Goal: Task Accomplishment & Management: Manage account settings

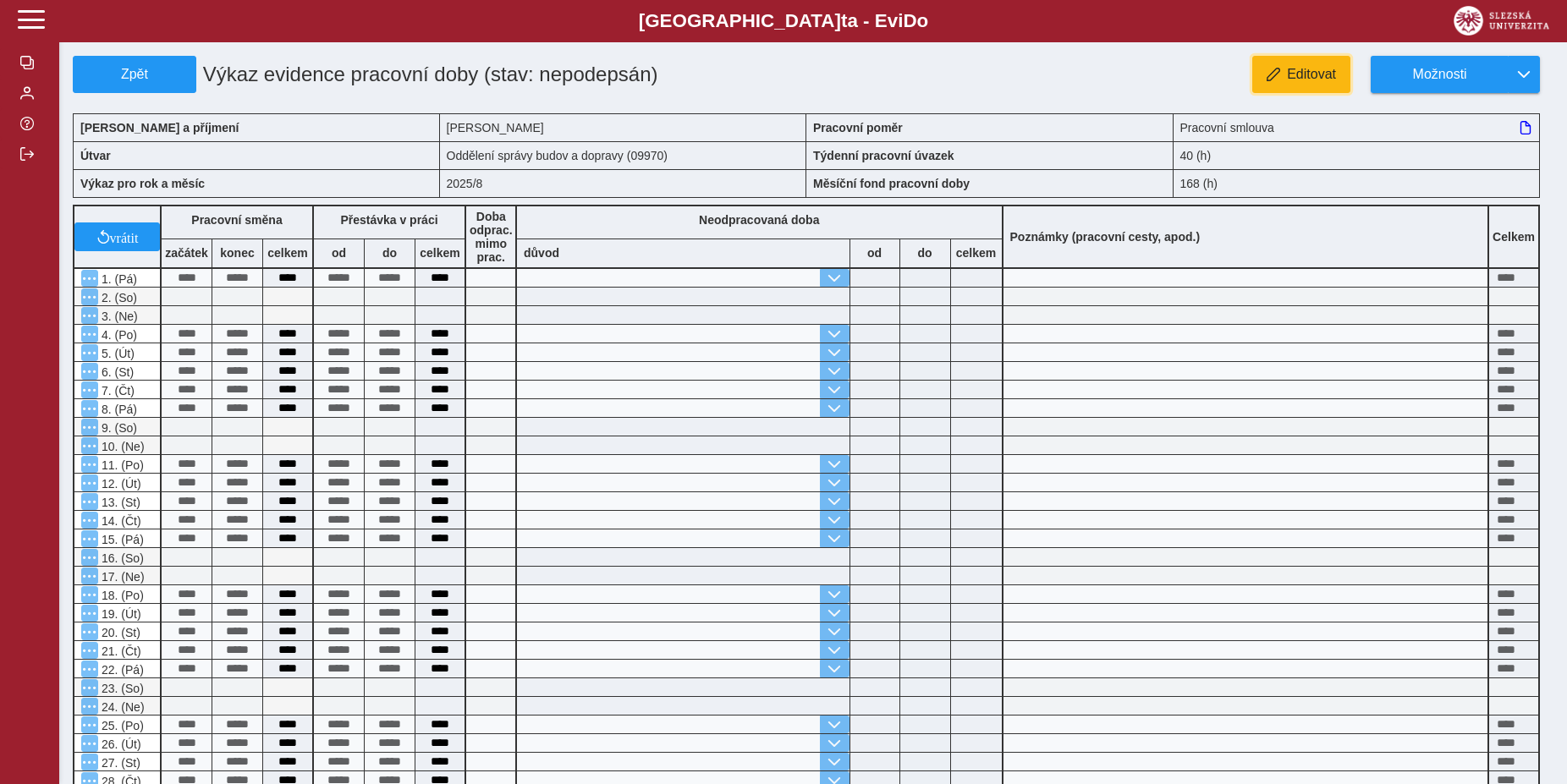
click at [1314, 77] on span "Editovat" at bounding box center [1311, 75] width 49 height 16
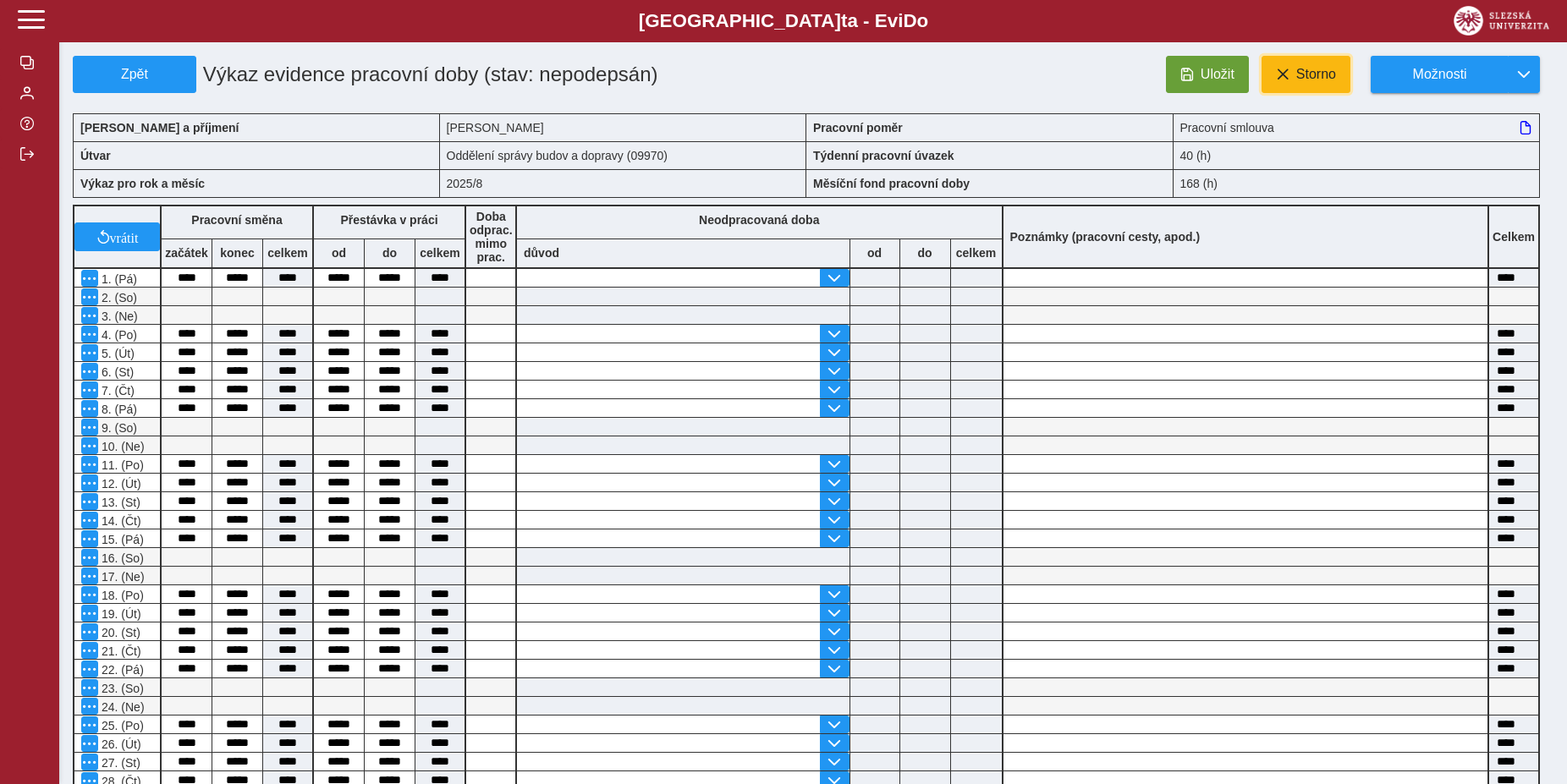
click at [1289, 73] on span at bounding box center [1283, 75] width 14 height 14
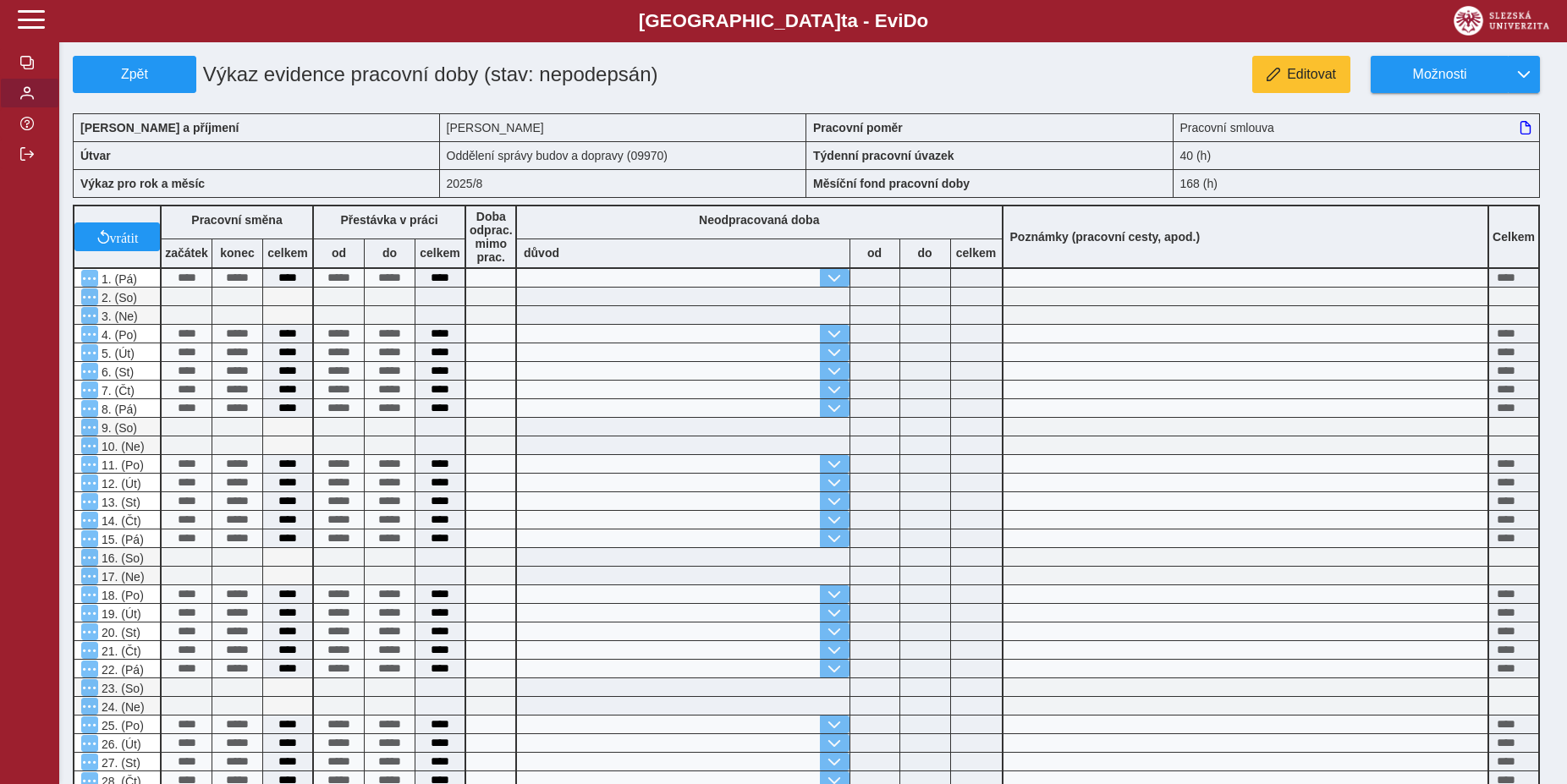
click at [26, 100] on span "button" at bounding box center [27, 93] width 14 height 14
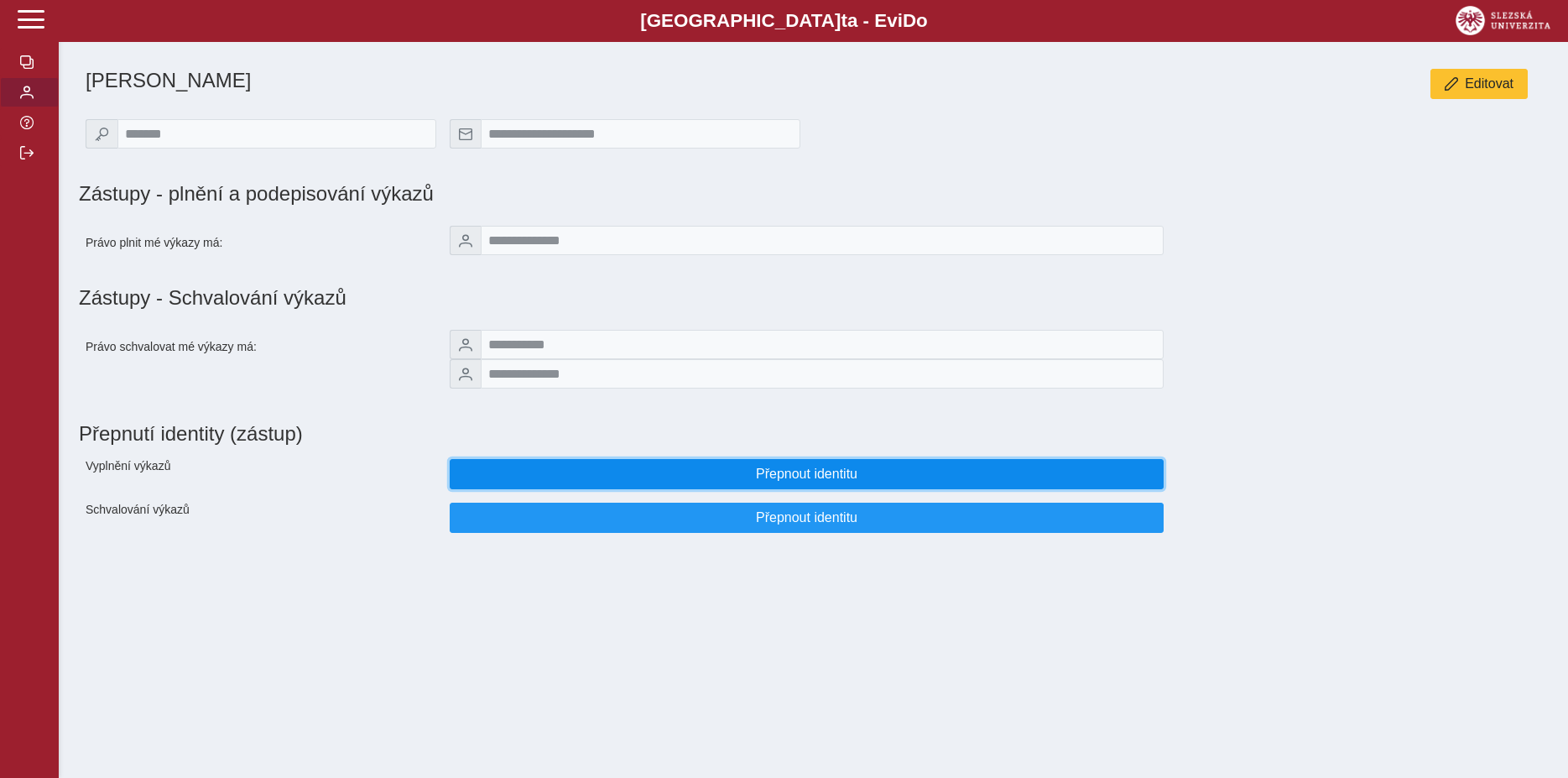
click at [849, 482] on span "Přepnout identitu" at bounding box center [807, 474] width 687 height 16
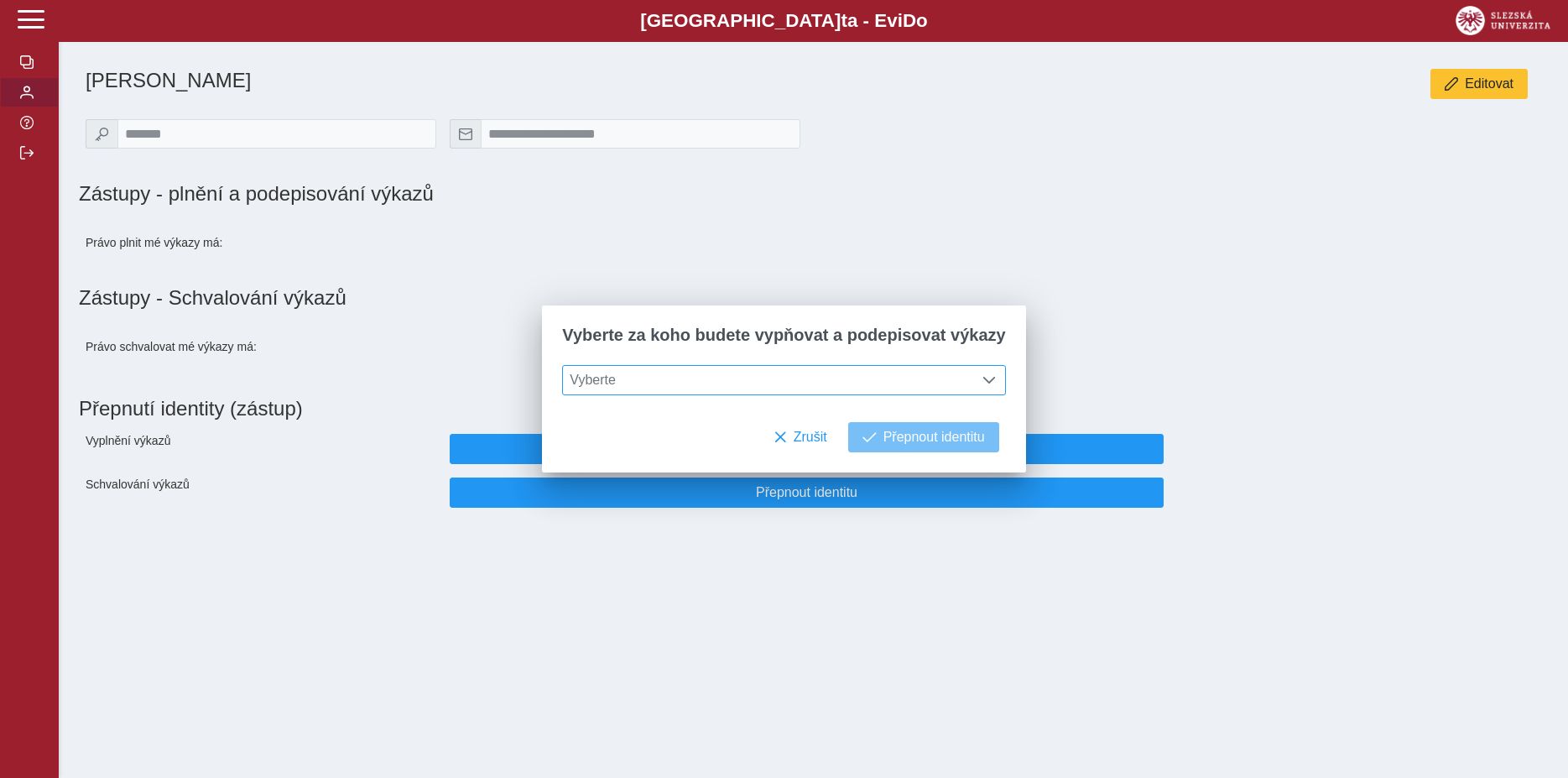
click at [763, 387] on span "Vyberte" at bounding box center [768, 380] width 410 height 28
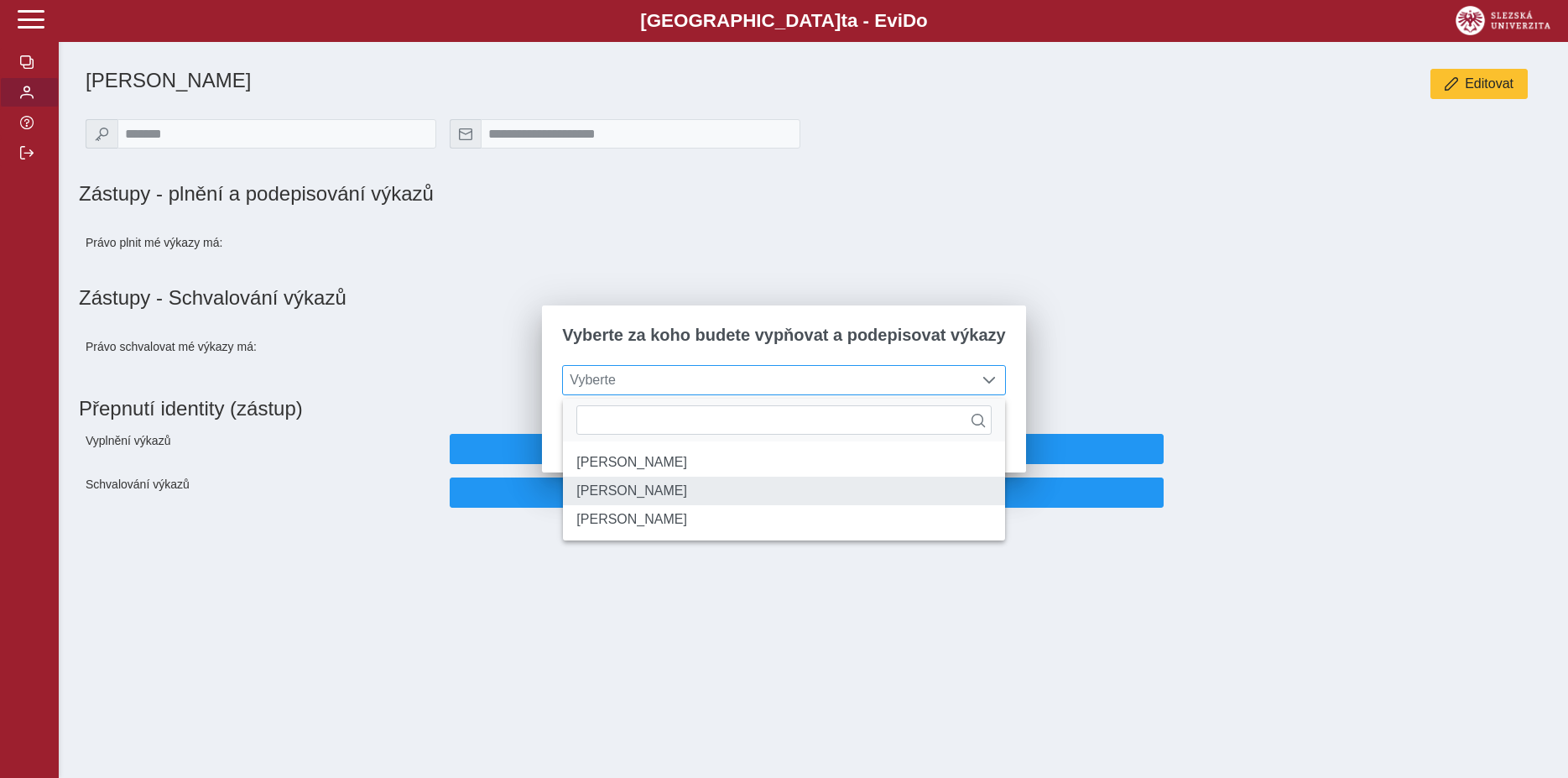
click at [651, 505] on li "[PERSON_NAME]" at bounding box center [783, 490] width 441 height 28
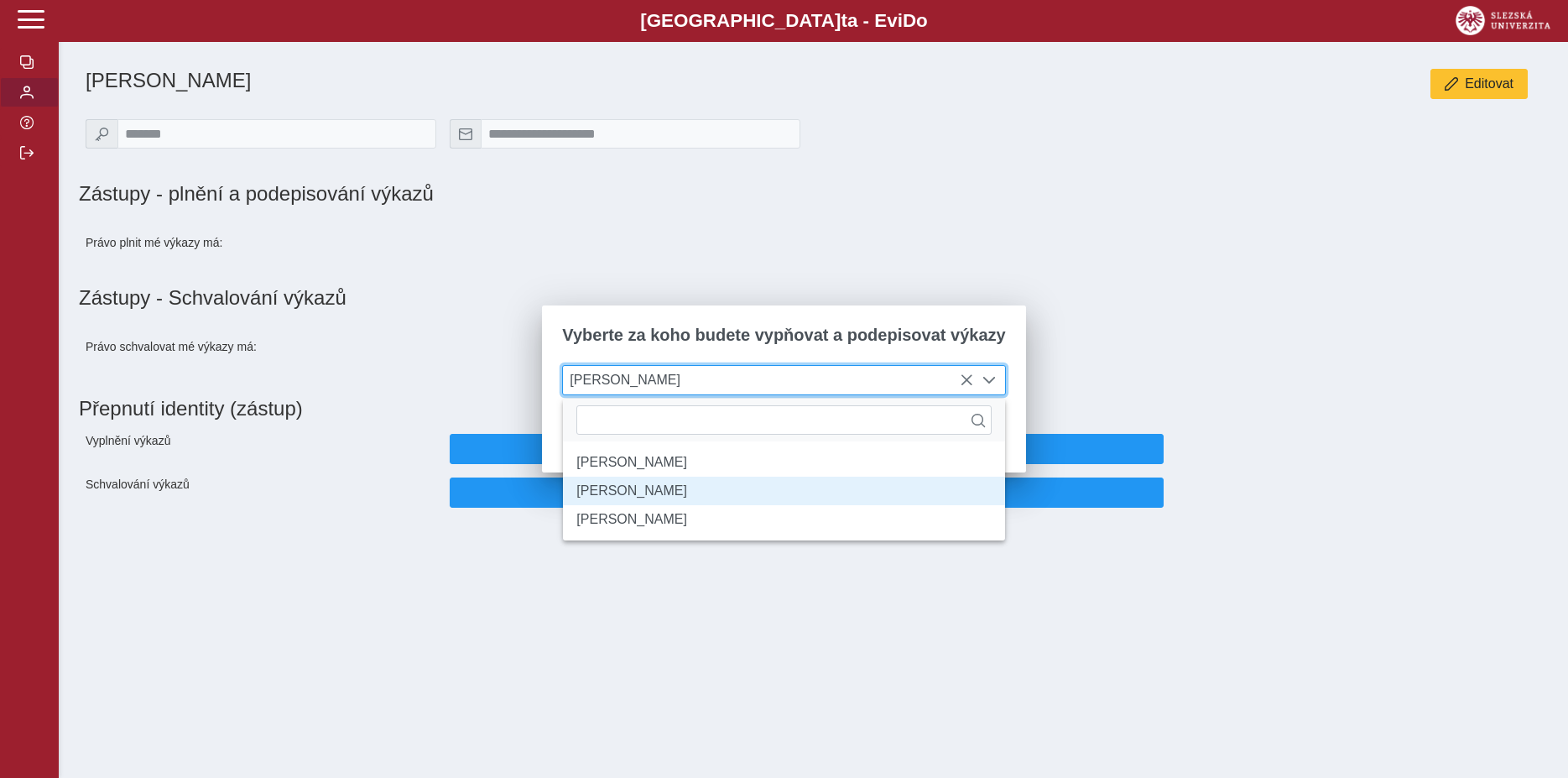
scroll to position [9, 69]
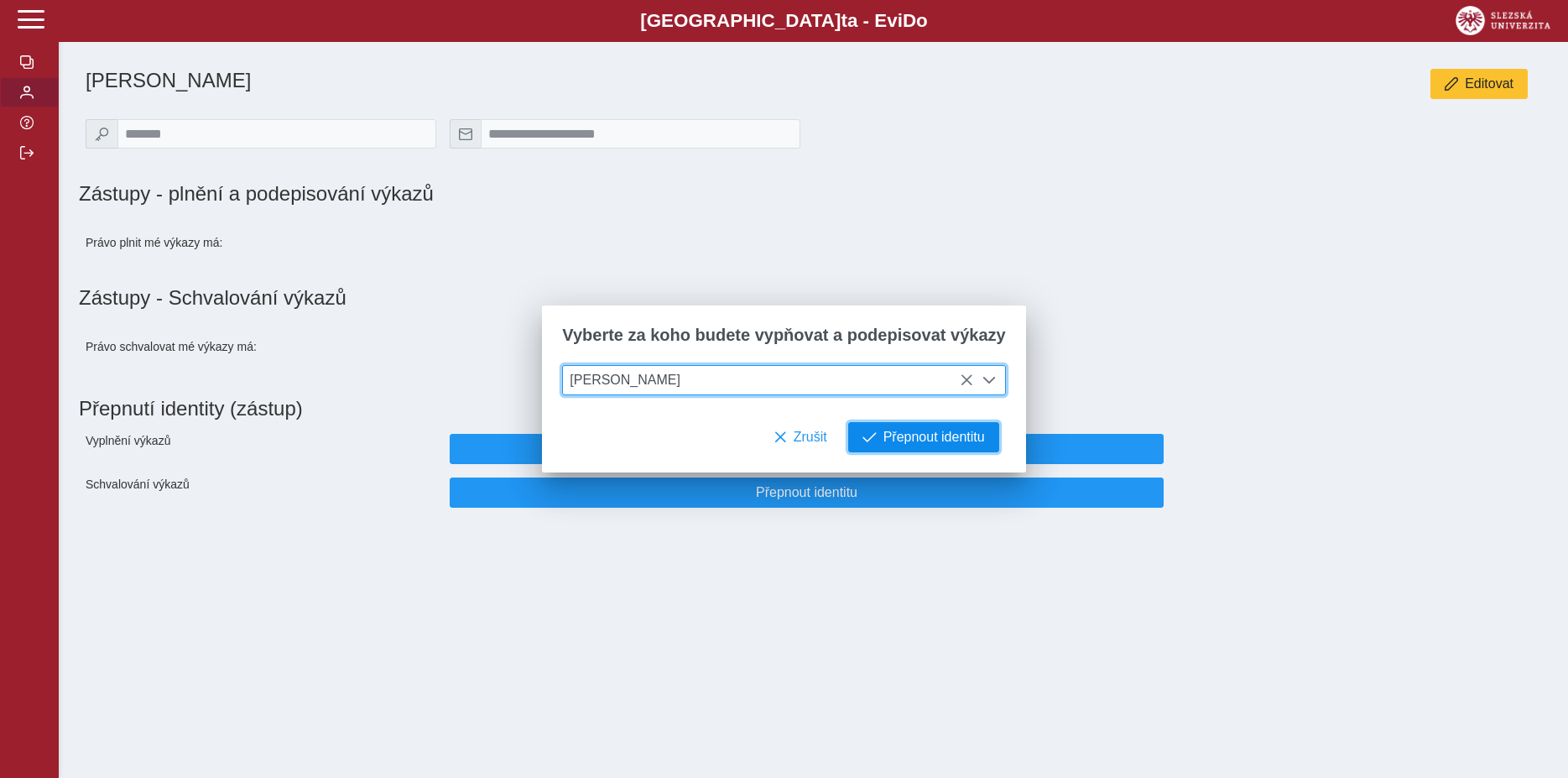
click at [907, 445] on span "Přepnout identitu" at bounding box center [934, 438] width 102 height 16
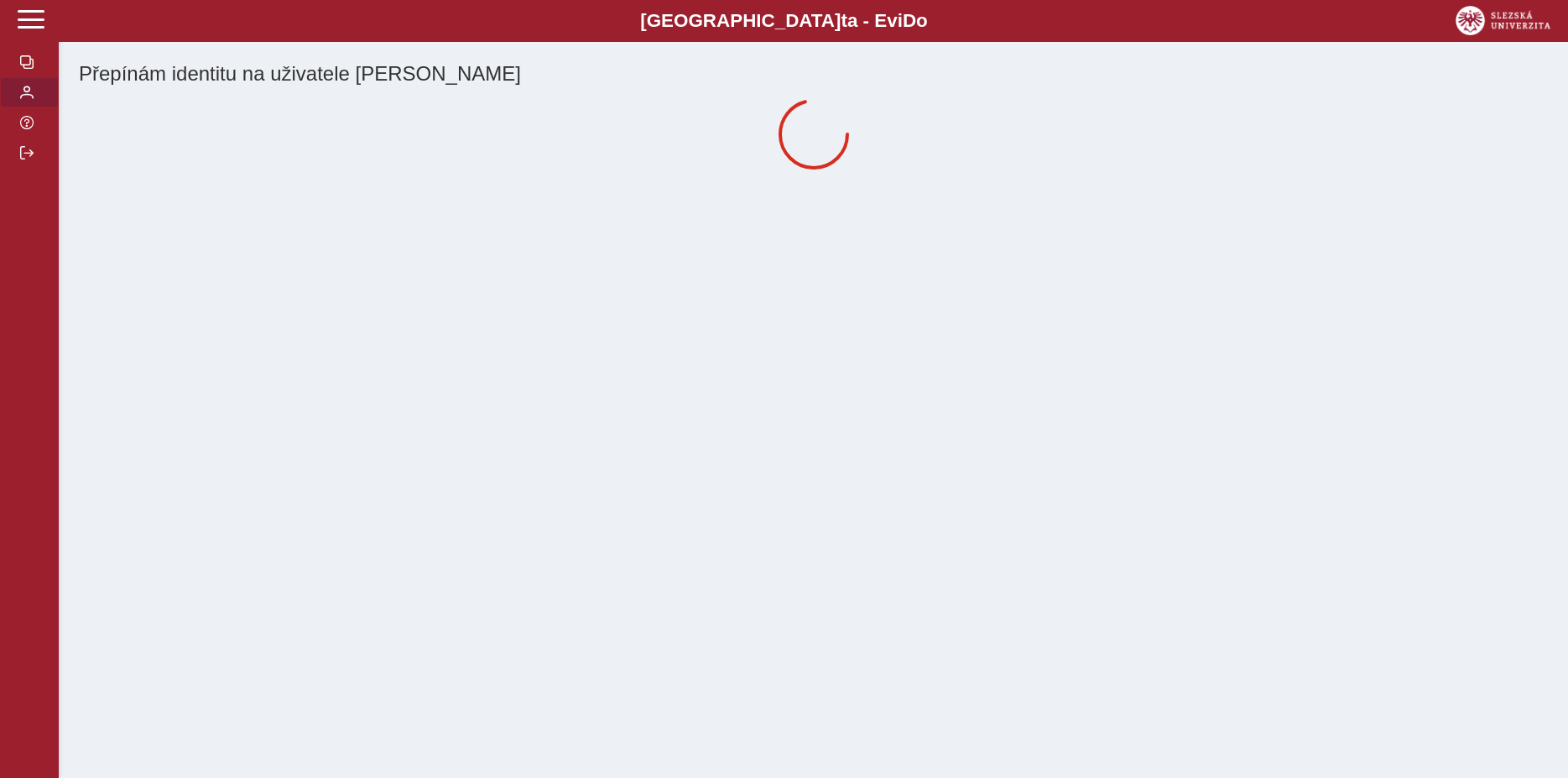
click at [857, 682] on div "Slezská univerzi t a - Evi D o EviDo Přepínám identitu na uživatele [PERSON_NAM…" at bounding box center [784, 389] width 1568 height 778
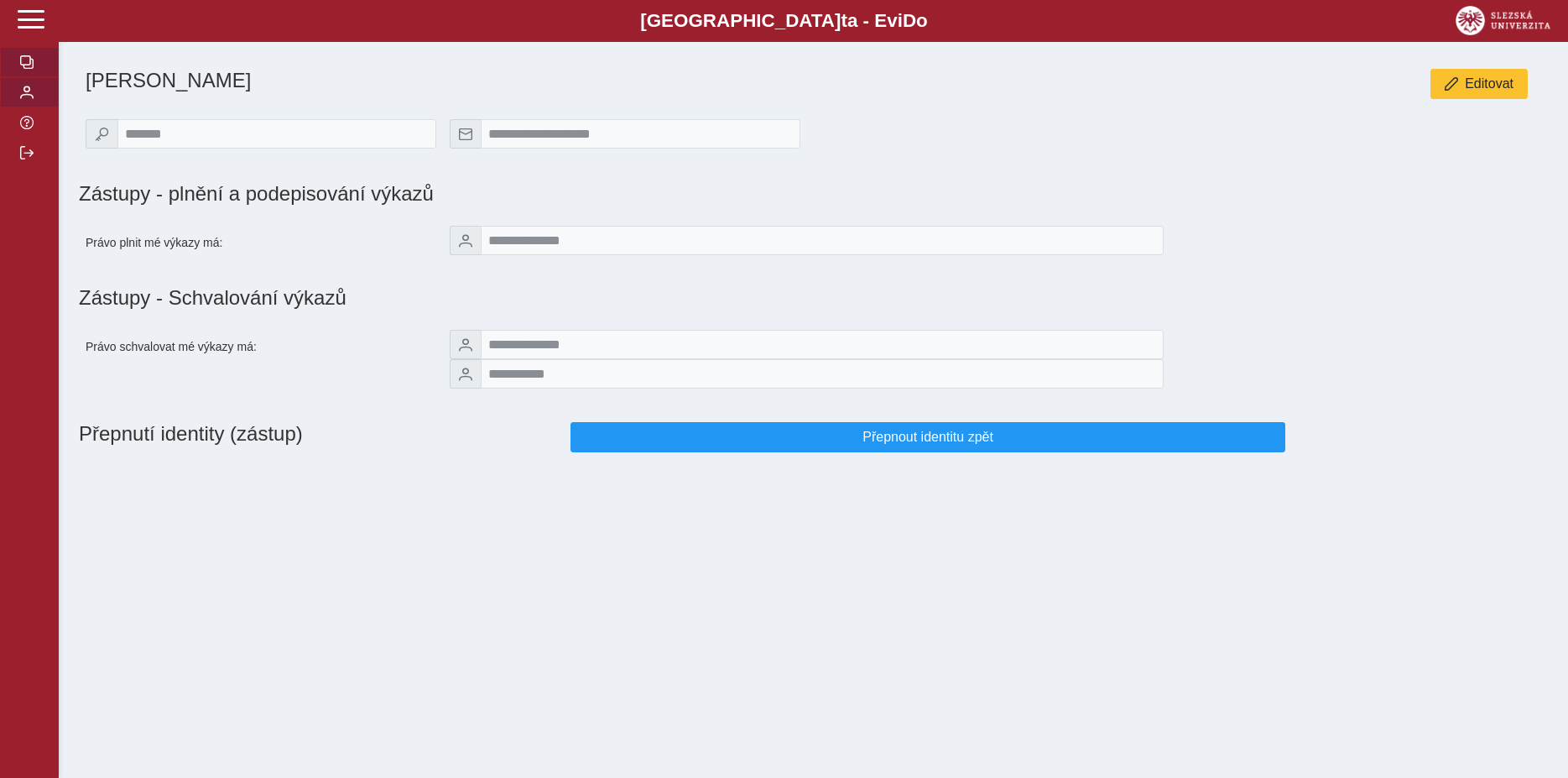
click at [25, 69] on span "button" at bounding box center [27, 62] width 14 height 14
